Goal: Task Accomplishment & Management: Manage account settings

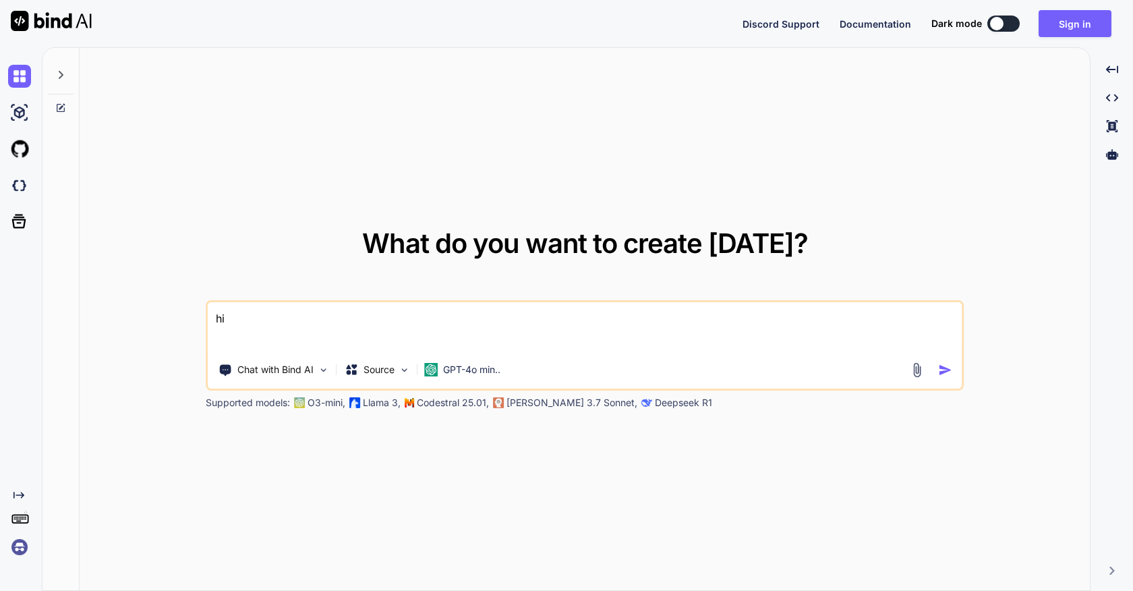
click at [25, 551] on img at bounding box center [19, 547] width 23 height 23
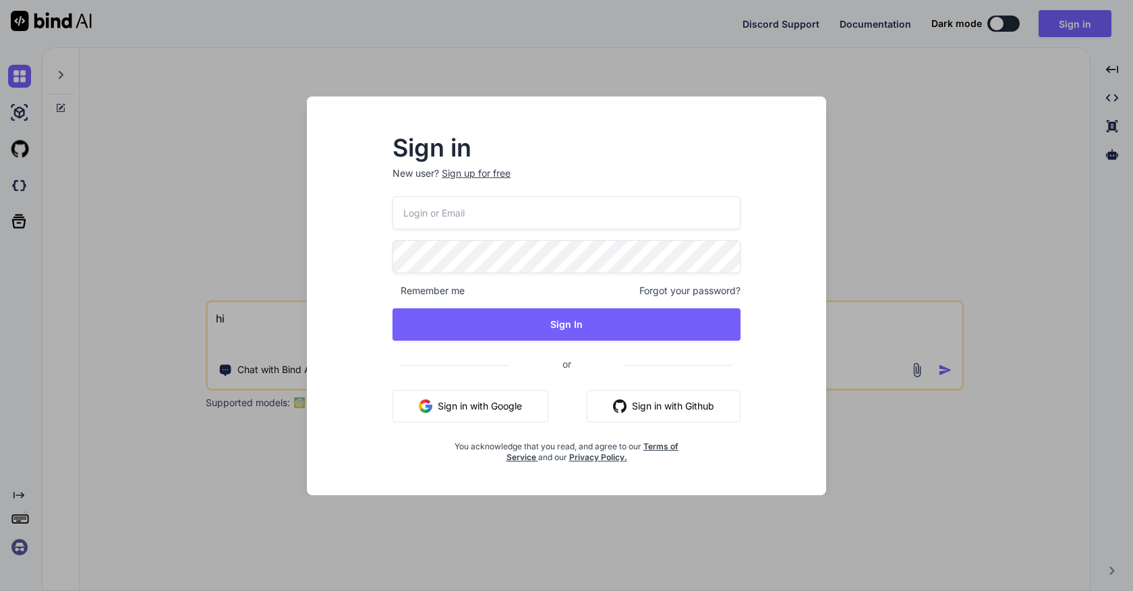
paste input "[PERSON_NAME][EMAIL_ADDRESS][DOMAIN_NAME]"
type input "[PERSON_NAME][EMAIL_ADDRESS][DOMAIN_NAME]"
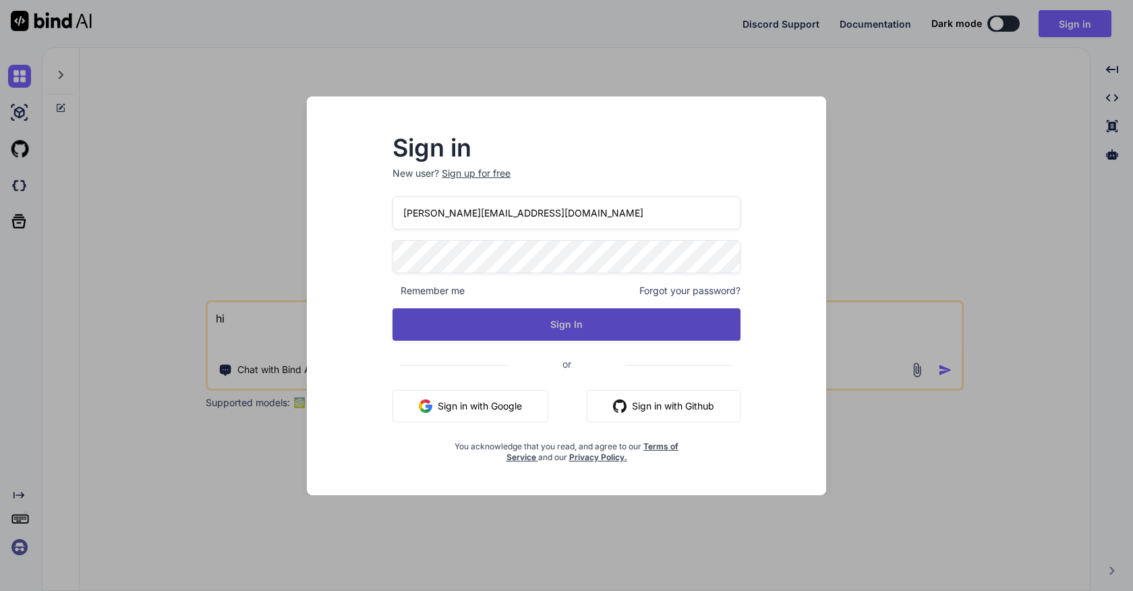
click at [581, 330] on button "Sign In" at bounding box center [567, 324] width 348 height 32
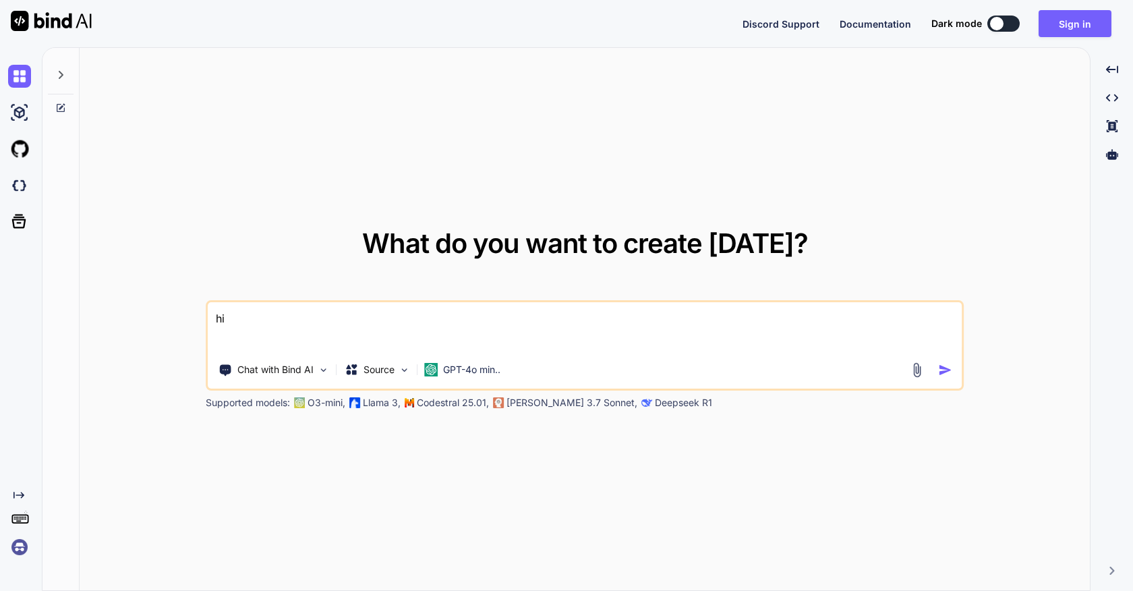
click at [20, 547] on img at bounding box center [19, 547] width 23 height 23
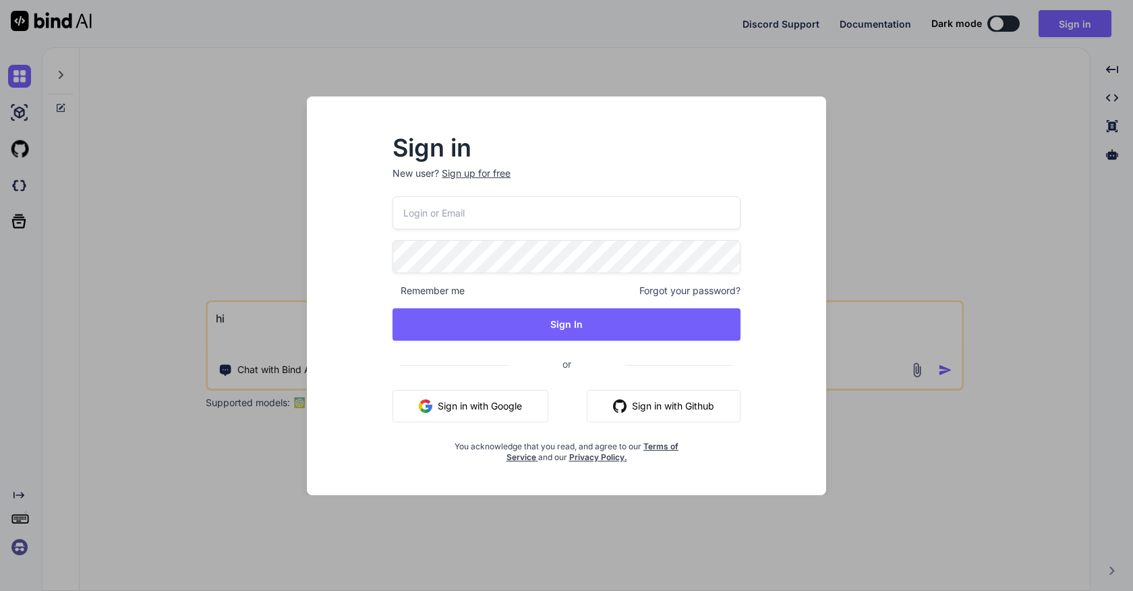
paste input "[PERSON_NAME][EMAIL_ADDRESS][DOMAIN_NAME]"
click at [402, 211] on input "[PERSON_NAME][EMAIL_ADDRESS][DOMAIN_NAME]" at bounding box center [567, 212] width 348 height 33
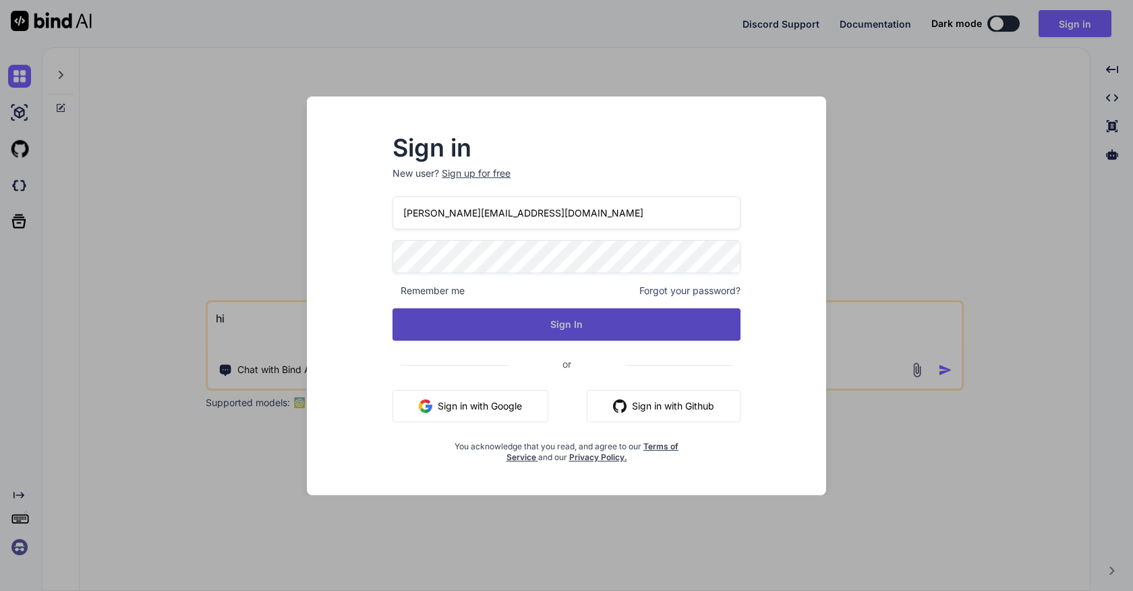
type input "[PERSON_NAME][EMAIL_ADDRESS][DOMAIN_NAME]"
click at [545, 330] on button "Sign In" at bounding box center [567, 324] width 348 height 32
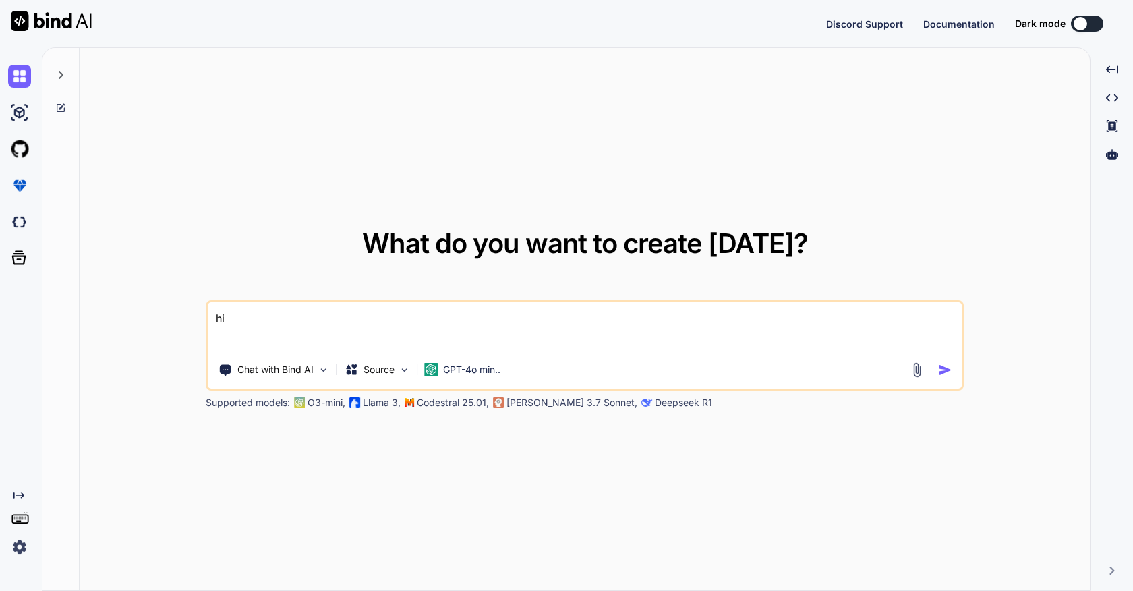
click at [22, 546] on img at bounding box center [19, 547] width 23 height 23
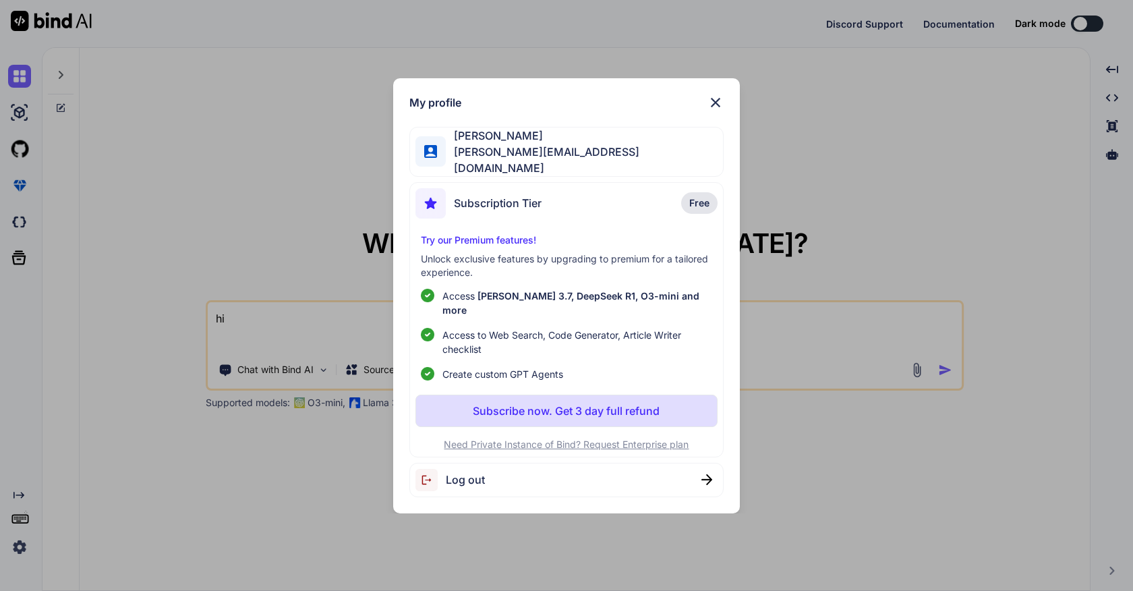
click at [115, 474] on div "My profile [PERSON_NAME] [PERSON_NAME][EMAIL_ADDRESS][DOMAIN_NAME] Subscription…" at bounding box center [566, 295] width 1133 height 591
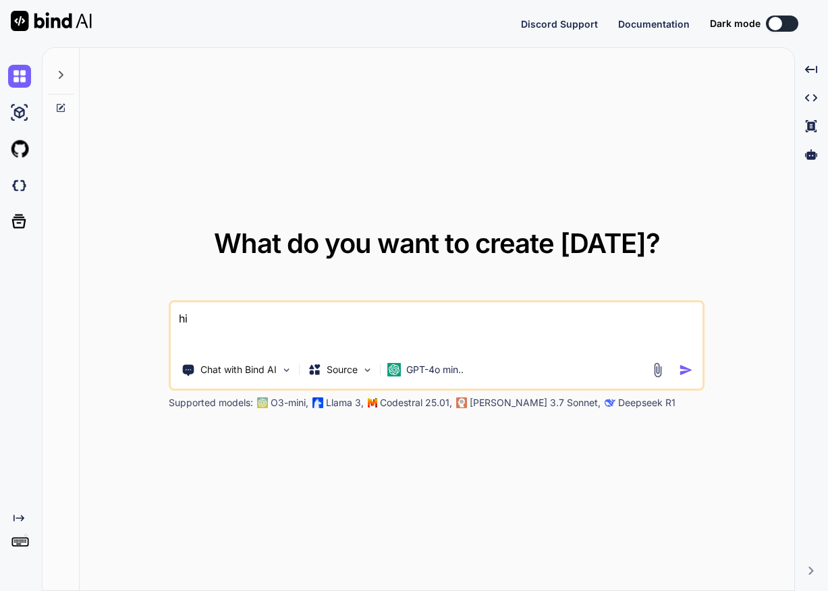
type textarea "x"
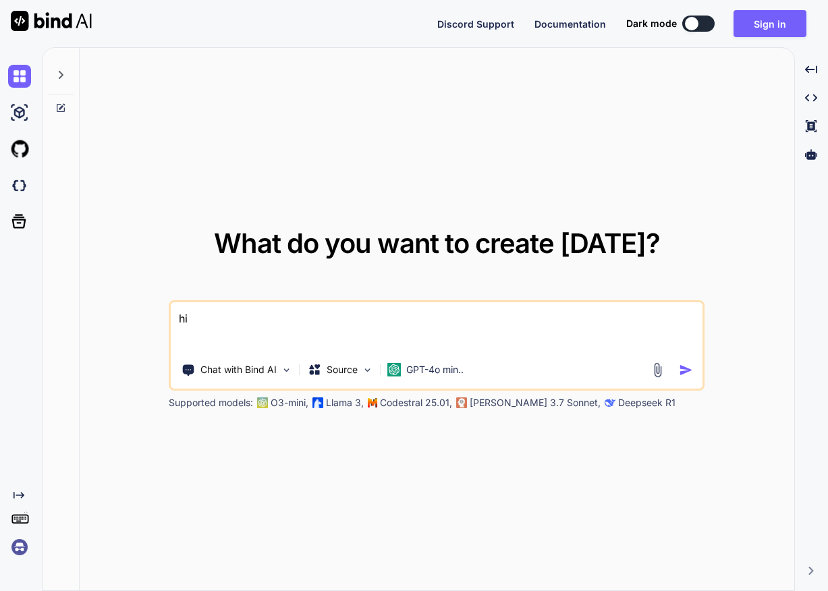
click at [22, 542] on img at bounding box center [19, 547] width 23 height 23
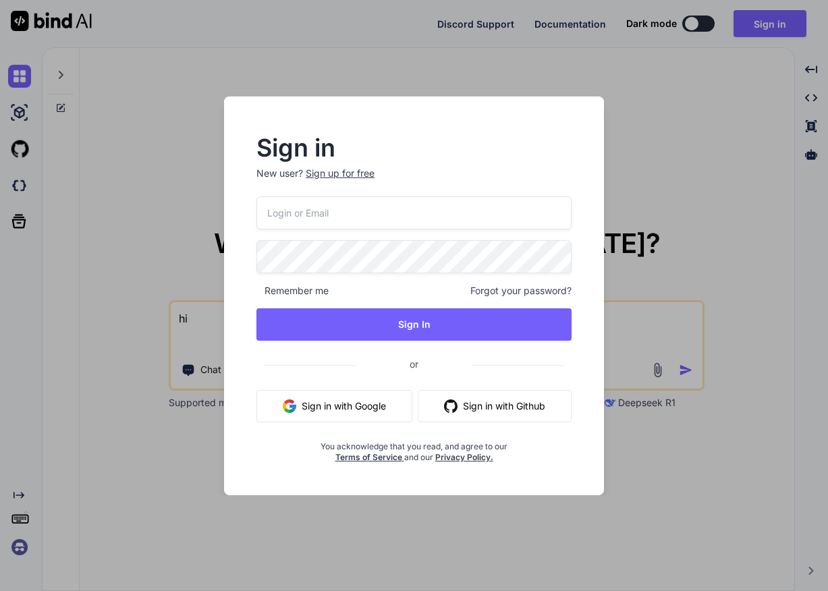
click at [121, 456] on div "Sign in New user? Sign up for free Remember me Forgot your password? Sign In or…" at bounding box center [414, 295] width 828 height 591
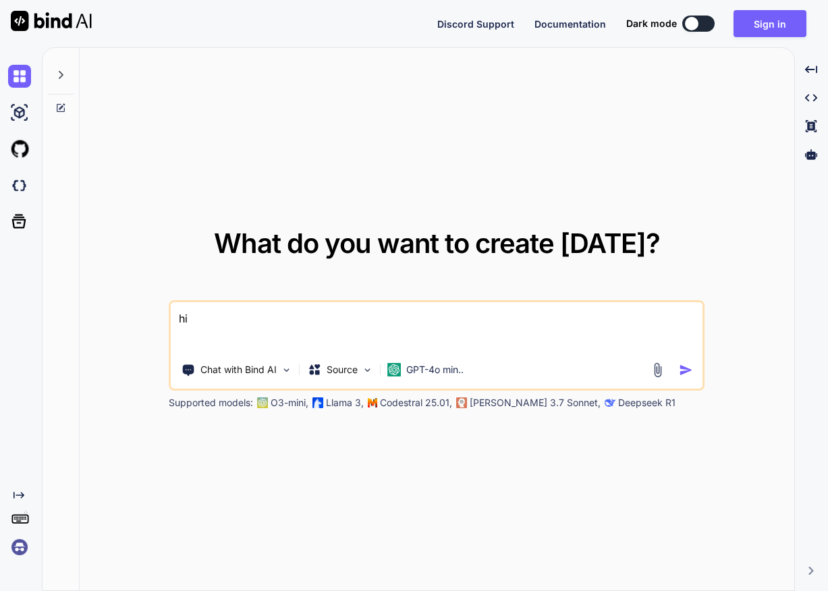
click at [25, 546] on img at bounding box center [19, 547] width 23 height 23
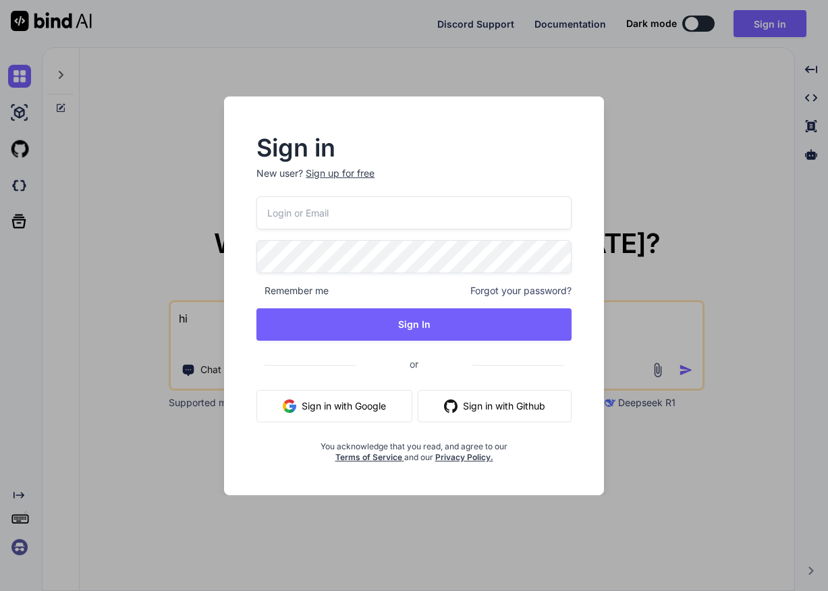
paste input "[PERSON_NAME][EMAIL_ADDRESS][DOMAIN_NAME]"
click at [265, 210] on input "[PERSON_NAME][EMAIL_ADDRESS][DOMAIN_NAME]" at bounding box center [413, 212] width 314 height 33
type input "[PERSON_NAME][EMAIL_ADDRESS][DOMAIN_NAME]"
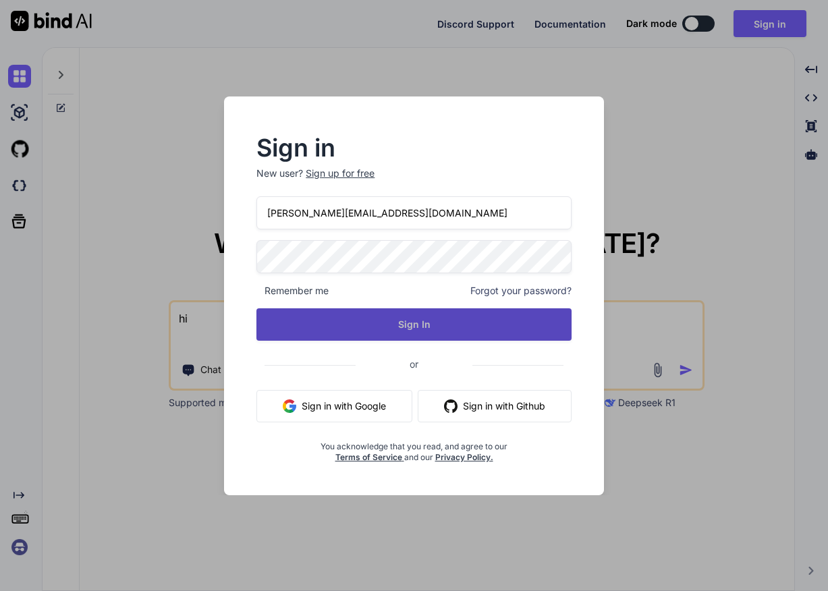
click at [381, 318] on button "Sign In" at bounding box center [413, 324] width 314 height 32
